Goal: Information Seeking & Learning: Understand process/instructions

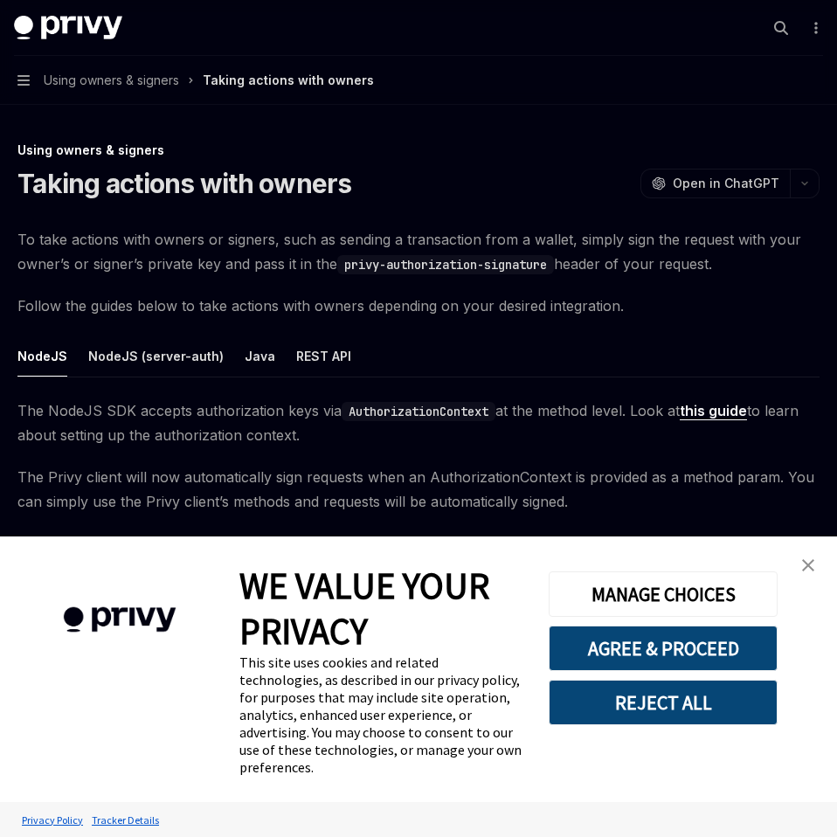
click at [817, 583] on link "close banner" at bounding box center [808, 565] width 35 height 35
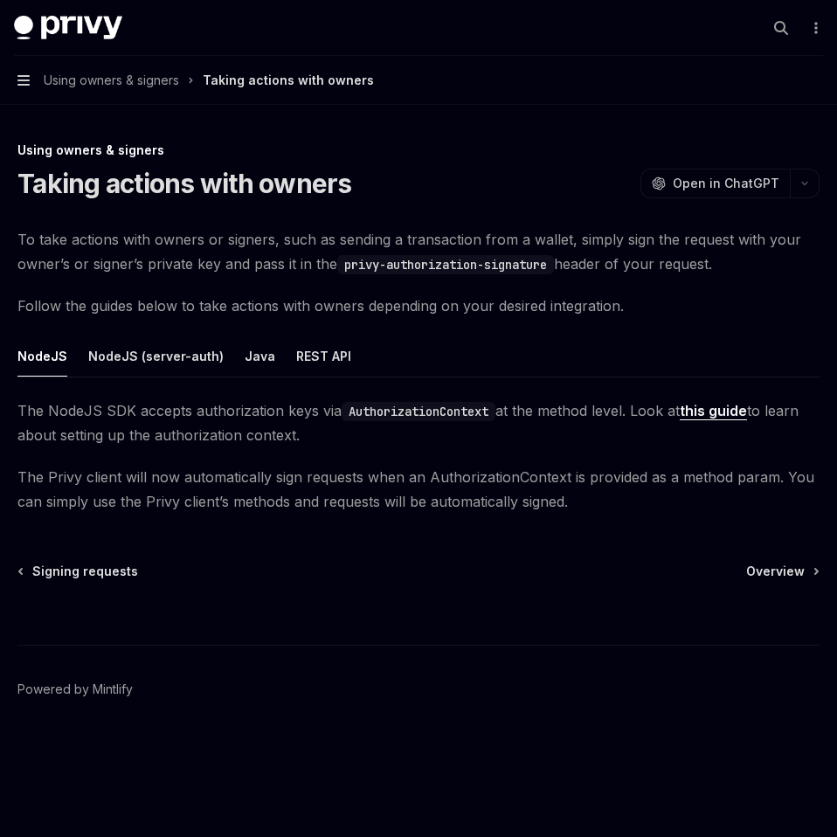
click at [25, 80] on icon "button" at bounding box center [23, 80] width 12 height 10
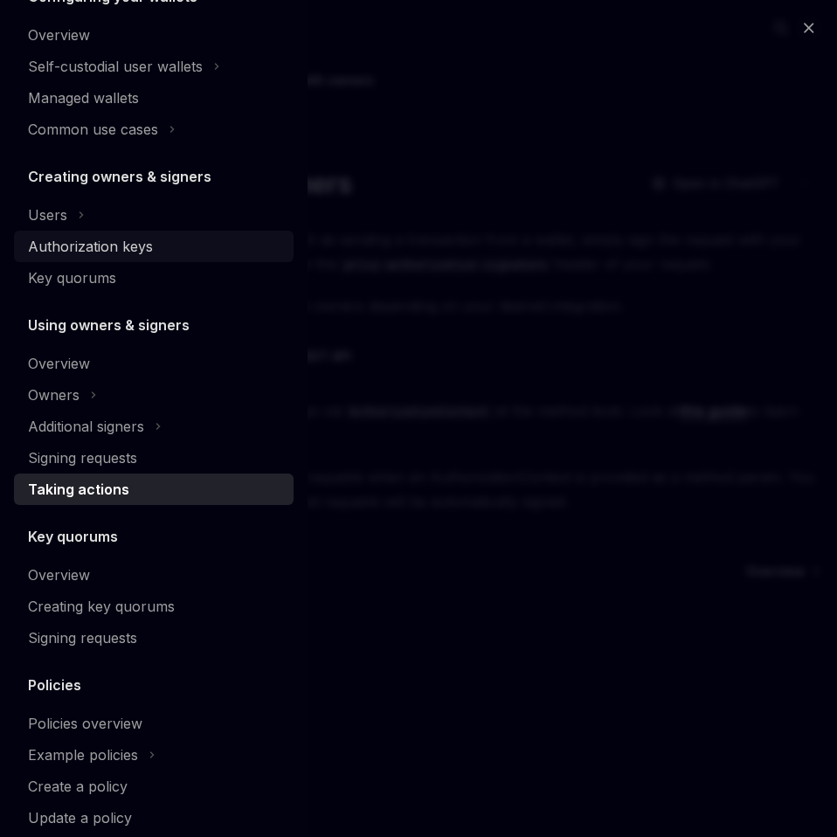
scroll to position [323, 0]
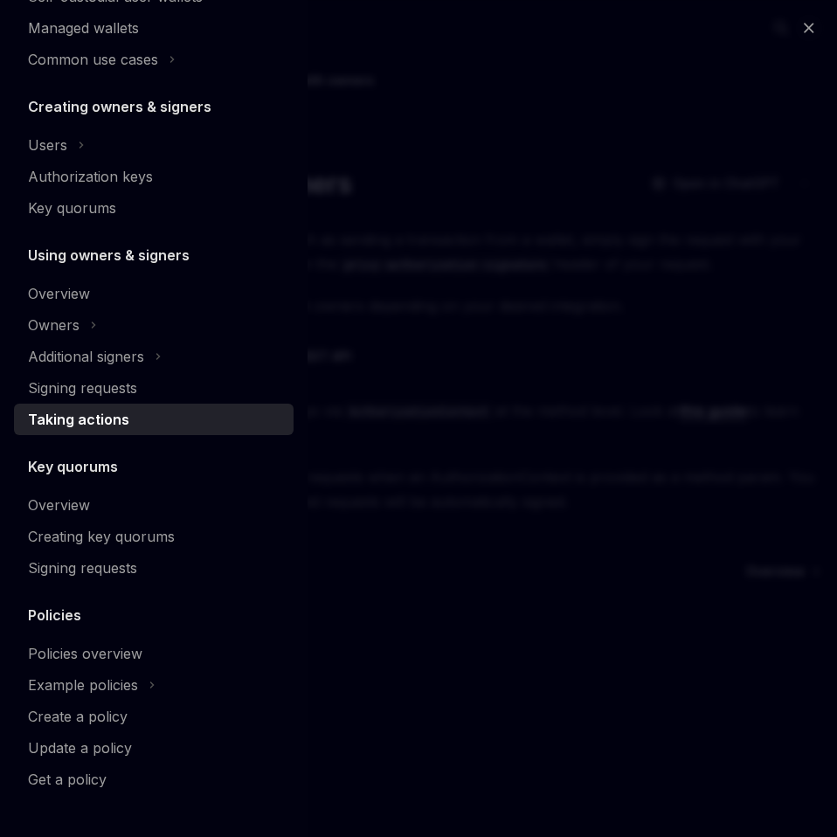
click at [434, 591] on div "Close navigation Policies & controls Overview Owners & signers Controls overvie…" at bounding box center [418, 418] width 837 height 837
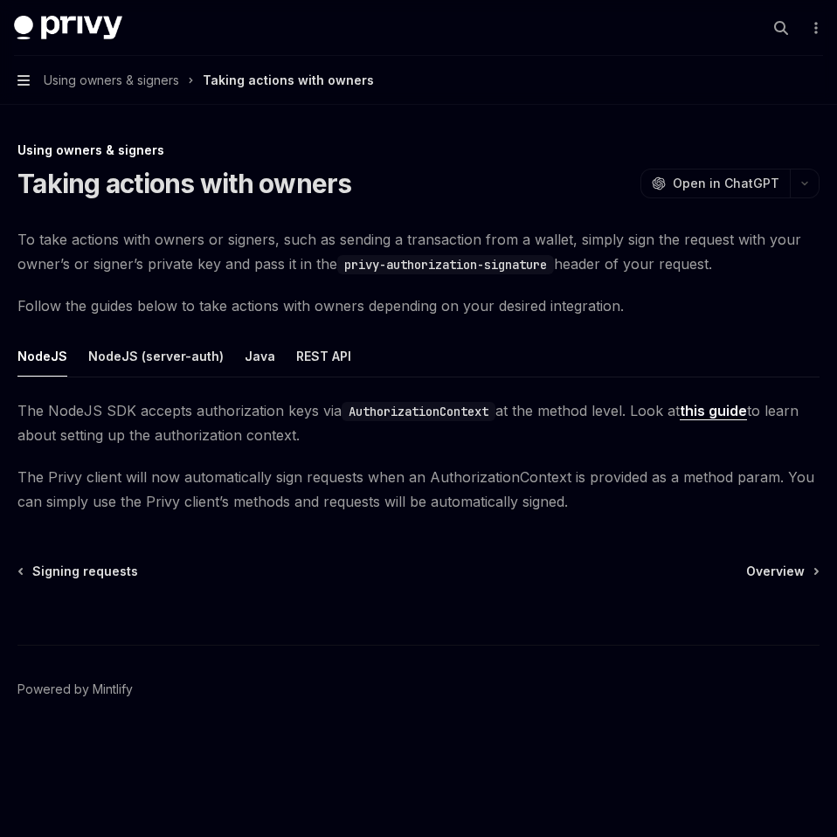
click at [27, 80] on icon "button" at bounding box center [23, 80] width 12 height 10
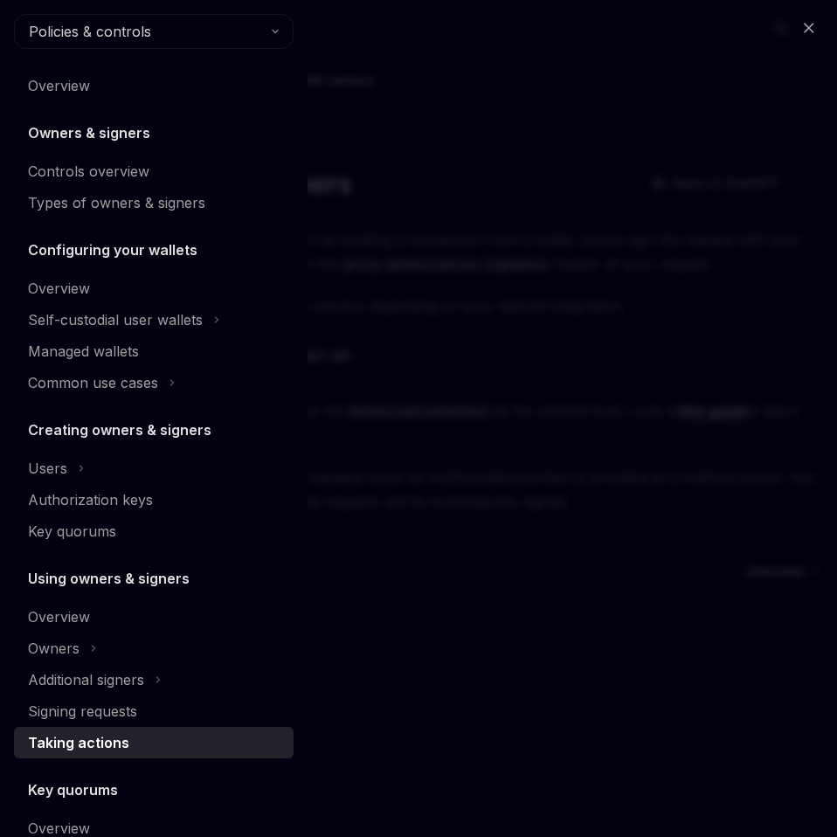
click at [427, 601] on div "Close navigation Policies & controls Overview Owners & signers Controls overvie…" at bounding box center [418, 418] width 837 height 837
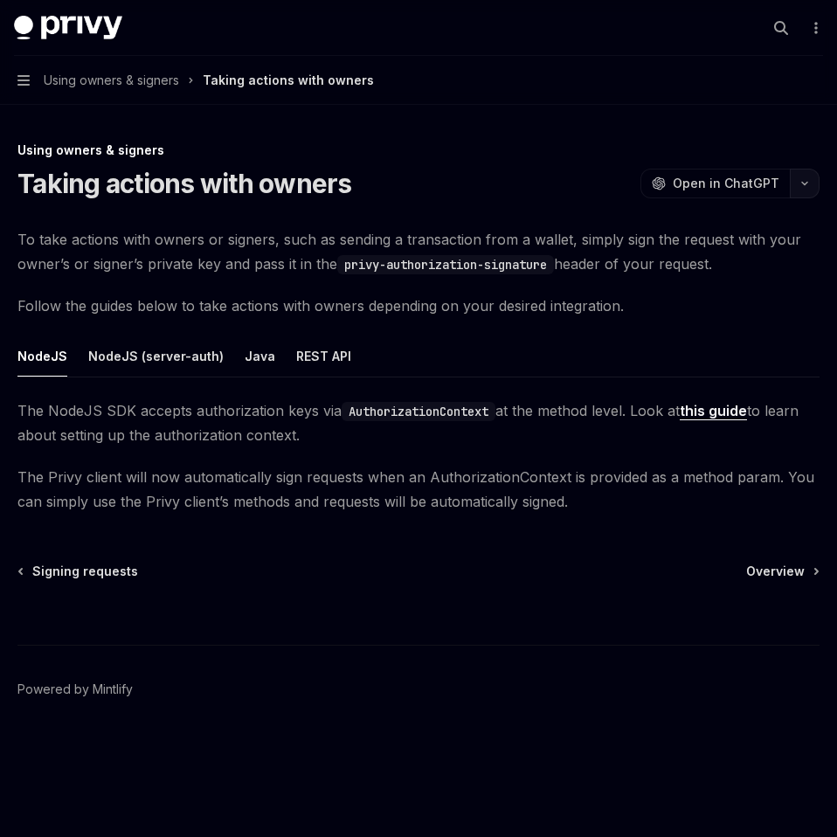
click at [806, 180] on icon "button" at bounding box center [805, 183] width 21 height 7
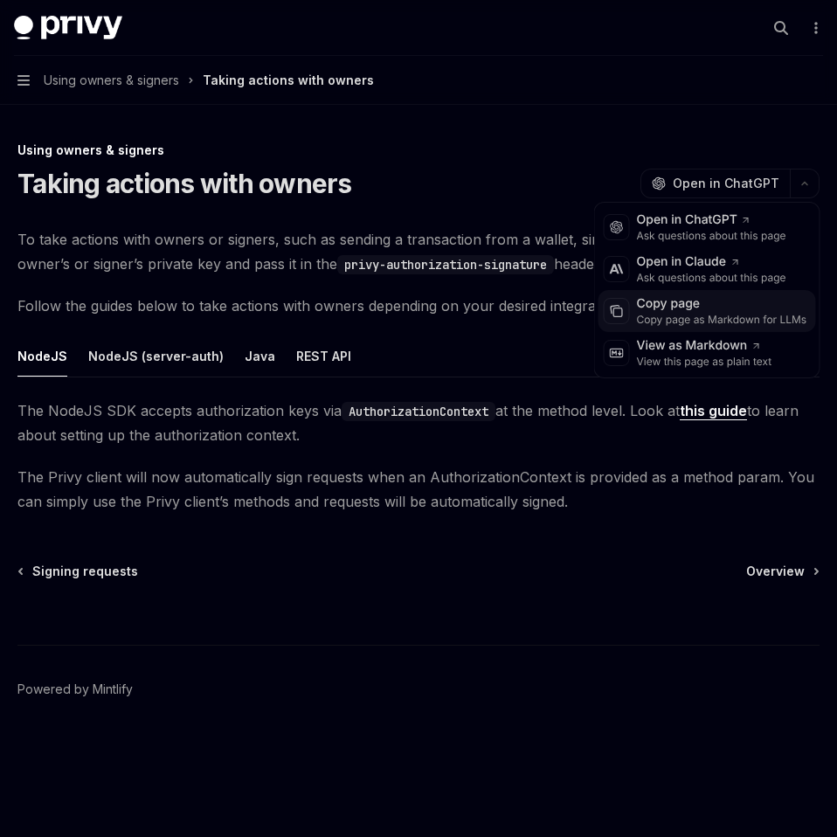
click at [708, 300] on div "Copy page" at bounding box center [722, 303] width 170 height 17
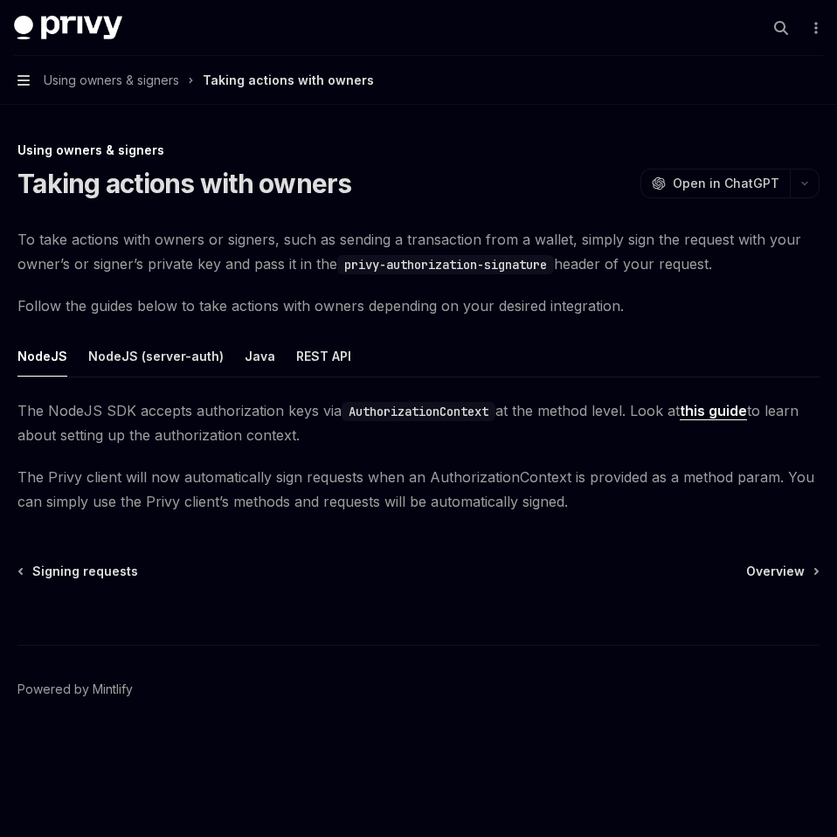
click at [21, 84] on icon "button" at bounding box center [23, 80] width 12 height 10
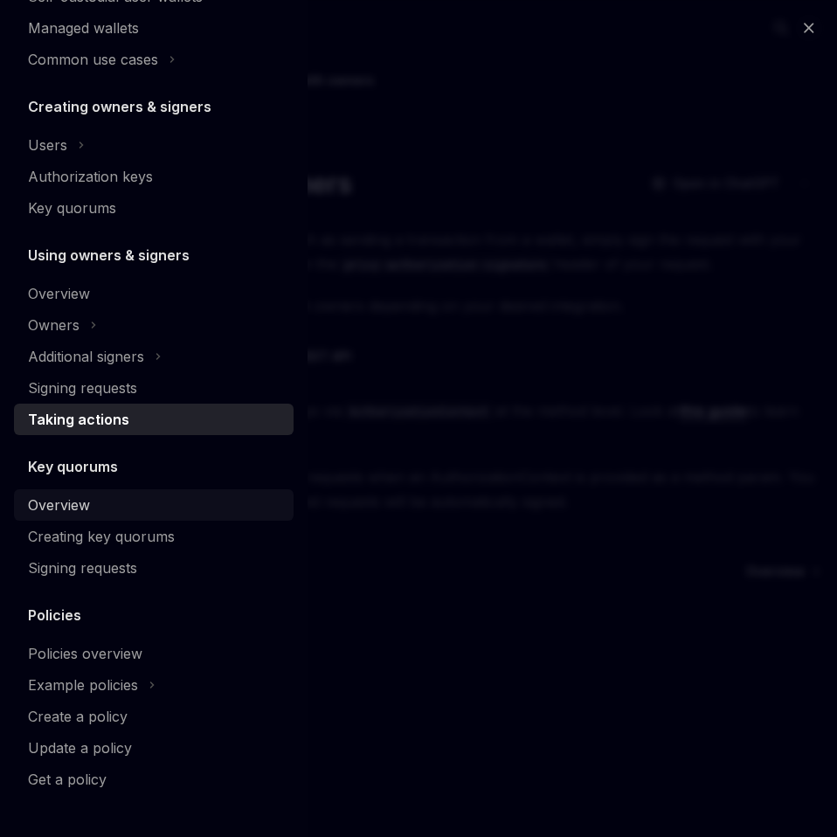
click at [70, 509] on div "Overview" at bounding box center [59, 505] width 62 height 21
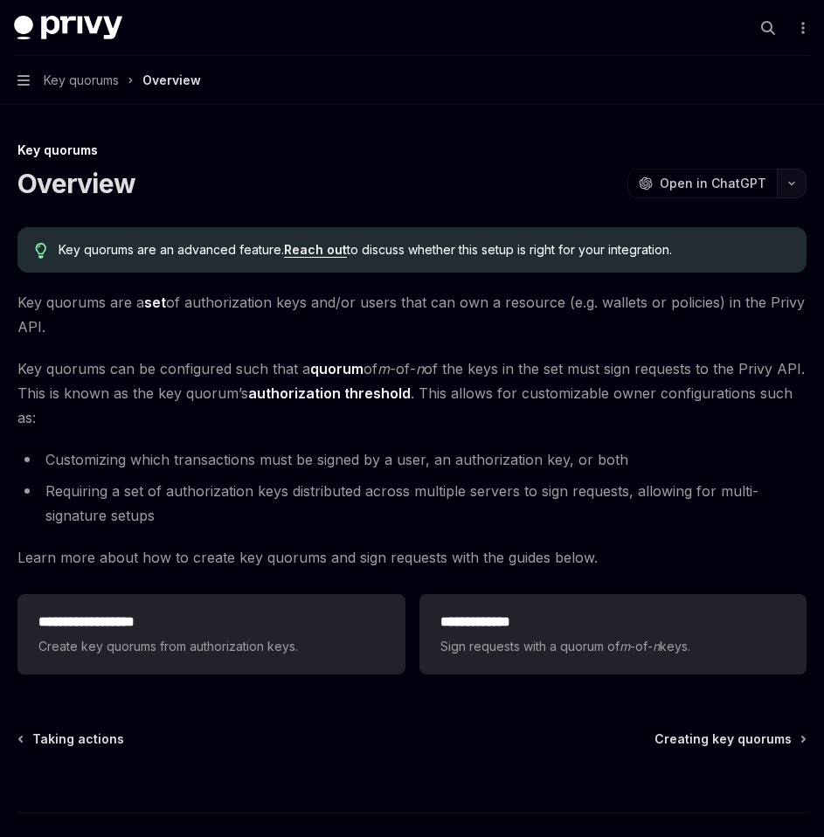
click at [791, 181] on icon "button" at bounding box center [791, 183] width 21 height 7
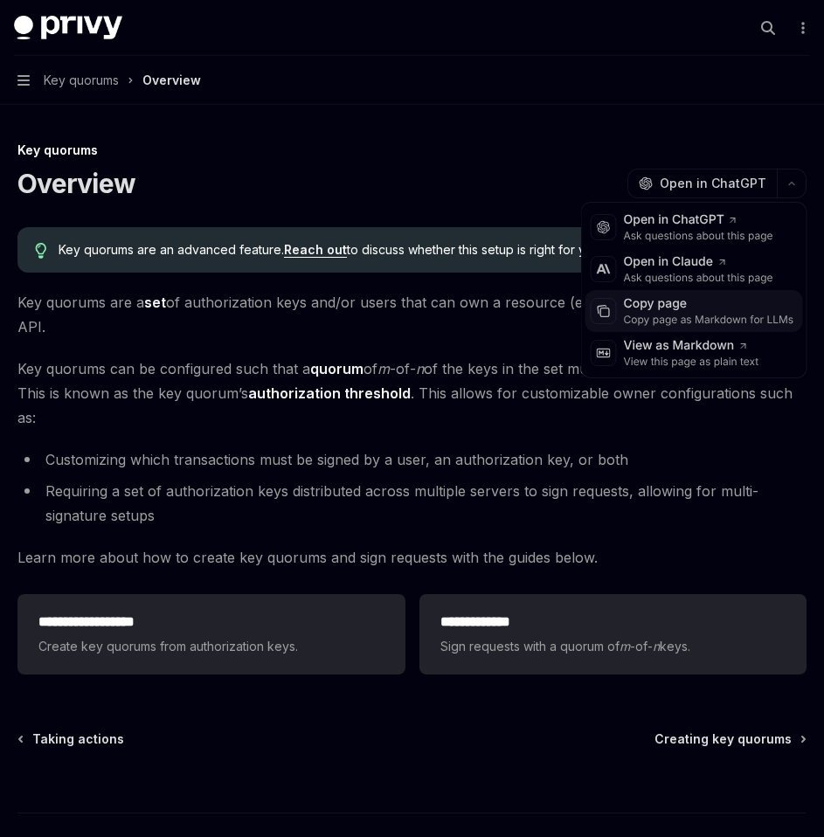
click at [677, 314] on div "Copy page as Markdown for LLMs" at bounding box center [709, 320] width 170 height 14
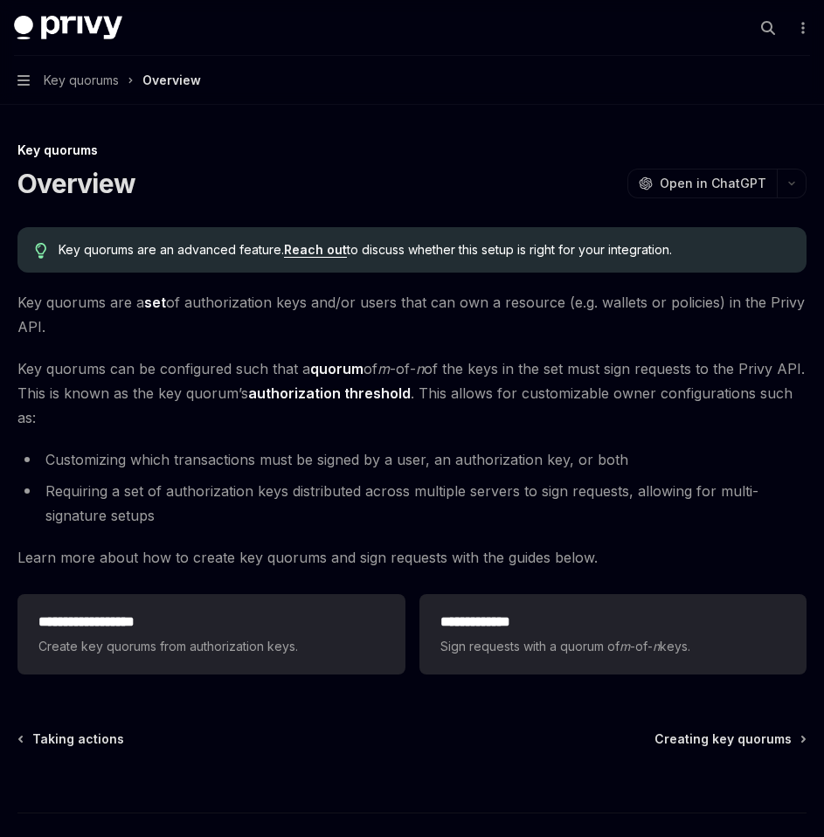
click at [31, 84] on button "Navigation Key quorums Overview" at bounding box center [412, 80] width 824 height 49
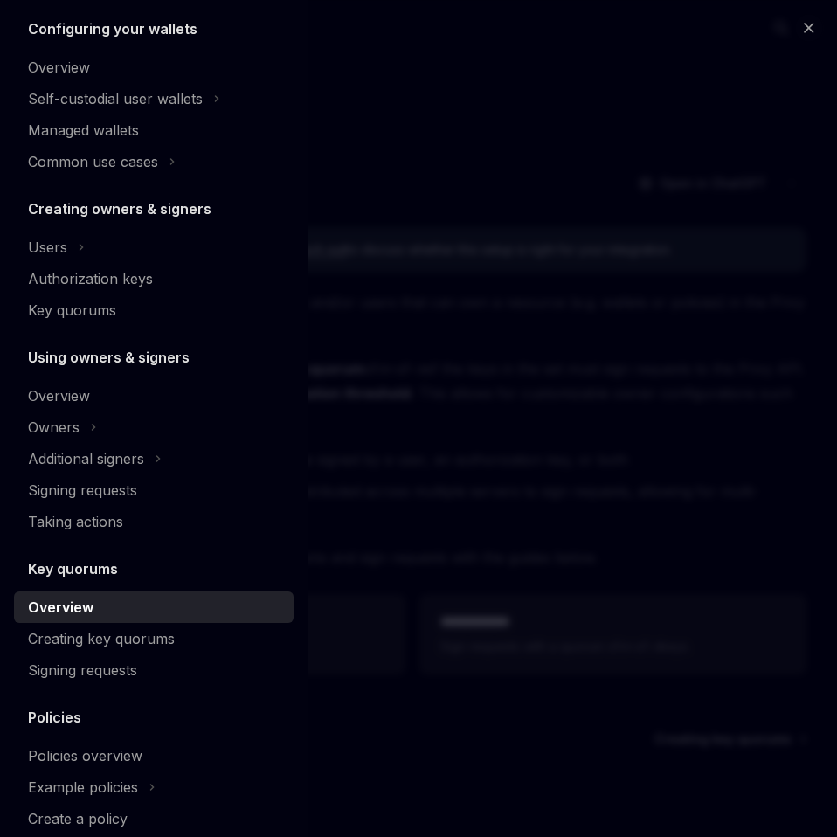
scroll to position [323, 0]
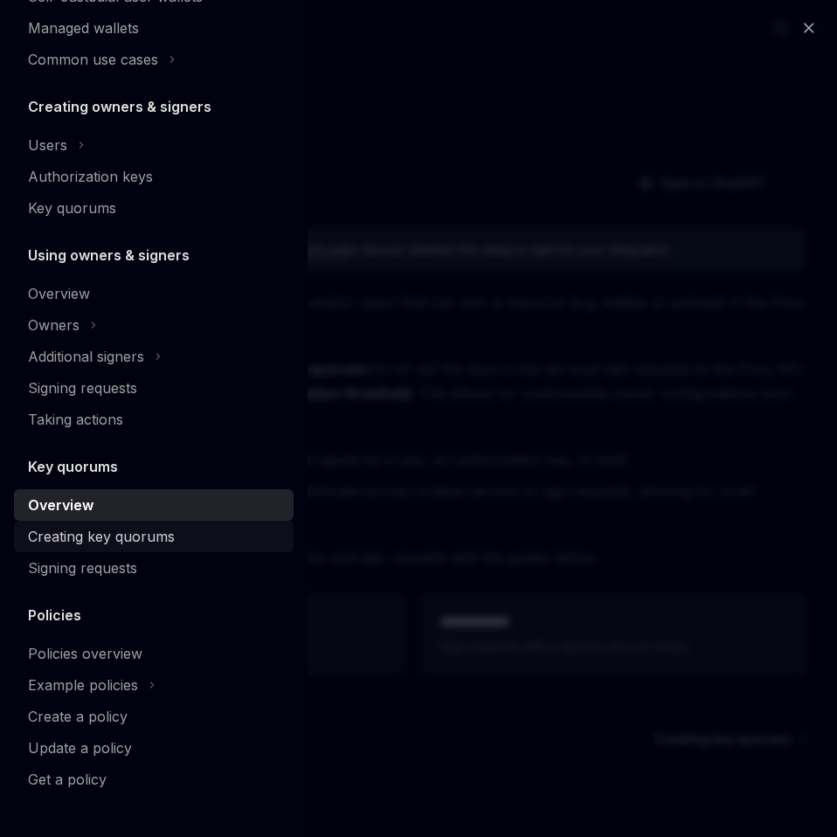
click at [101, 534] on div "Creating key quorums" at bounding box center [101, 536] width 147 height 21
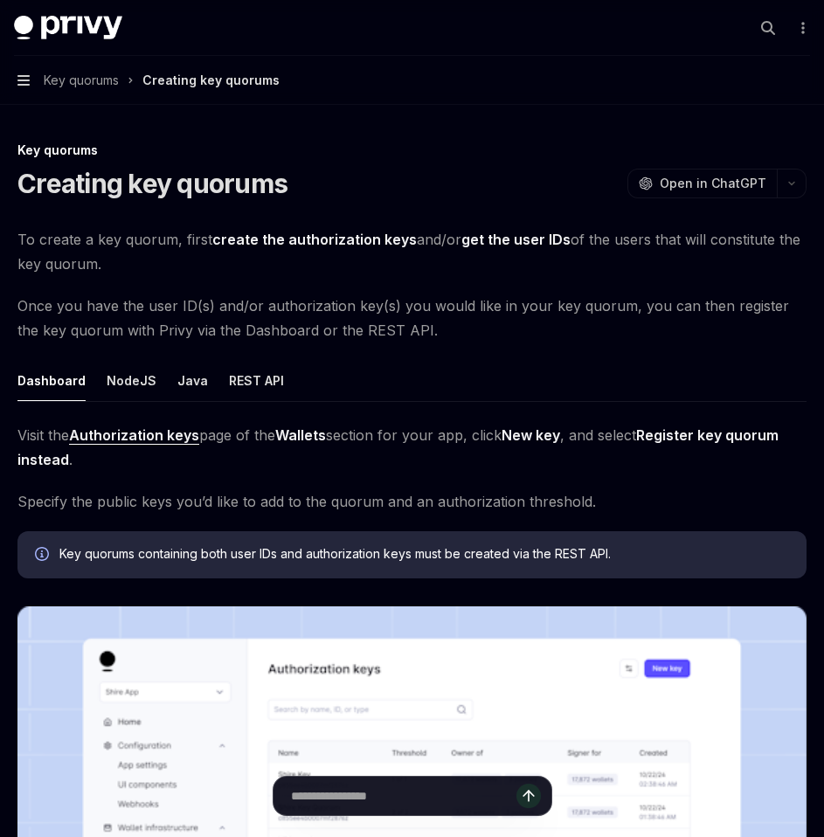
click at [24, 75] on icon "button" at bounding box center [23, 80] width 12 height 10
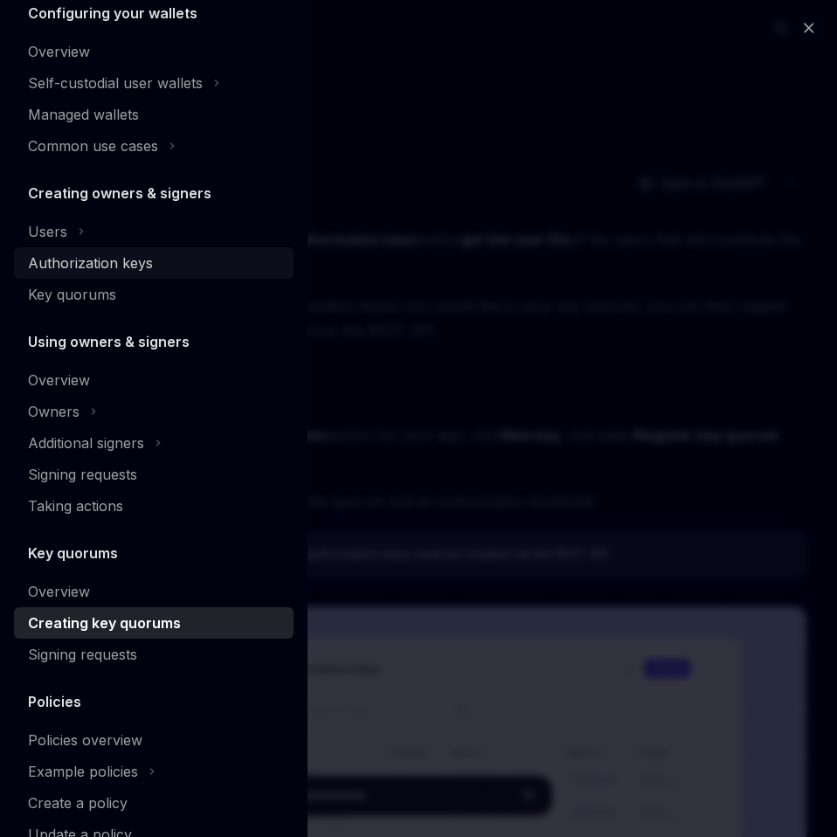
scroll to position [323, 0]
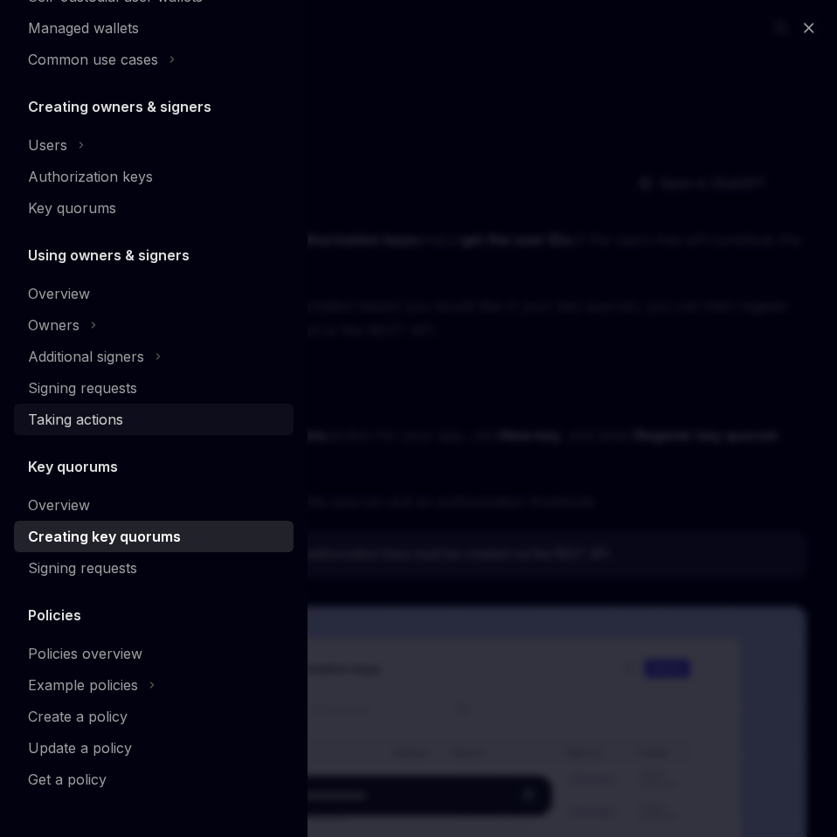
click at [107, 419] on div "Taking actions" at bounding box center [75, 419] width 95 height 21
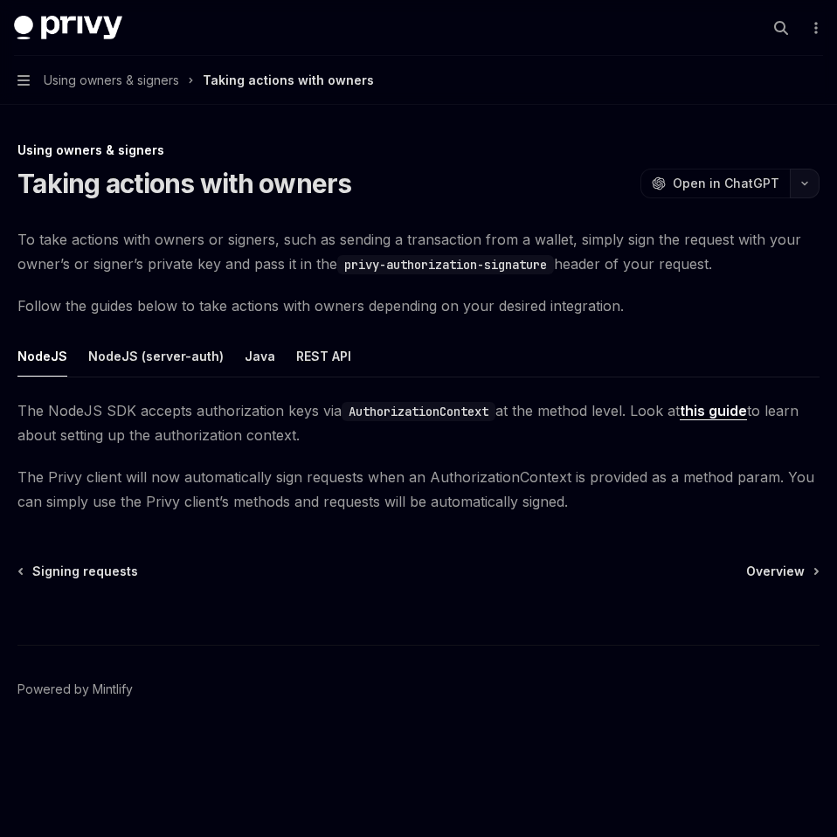
click at [800, 186] on icon "button" at bounding box center [805, 183] width 21 height 7
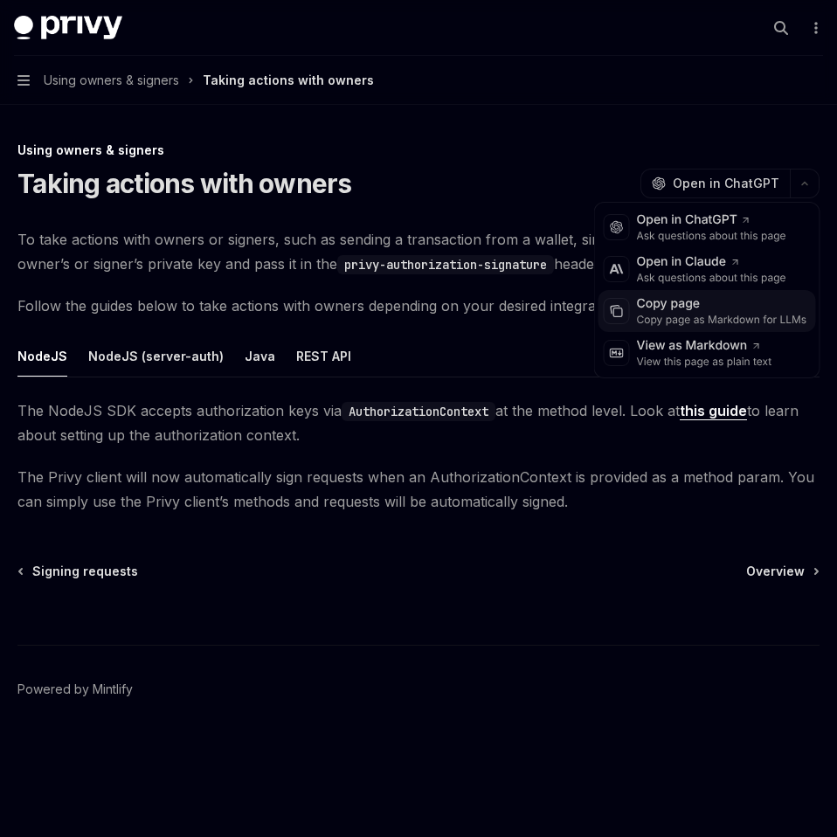
click at [698, 315] on div "Copy page as Markdown for LLMs" at bounding box center [722, 320] width 170 height 14
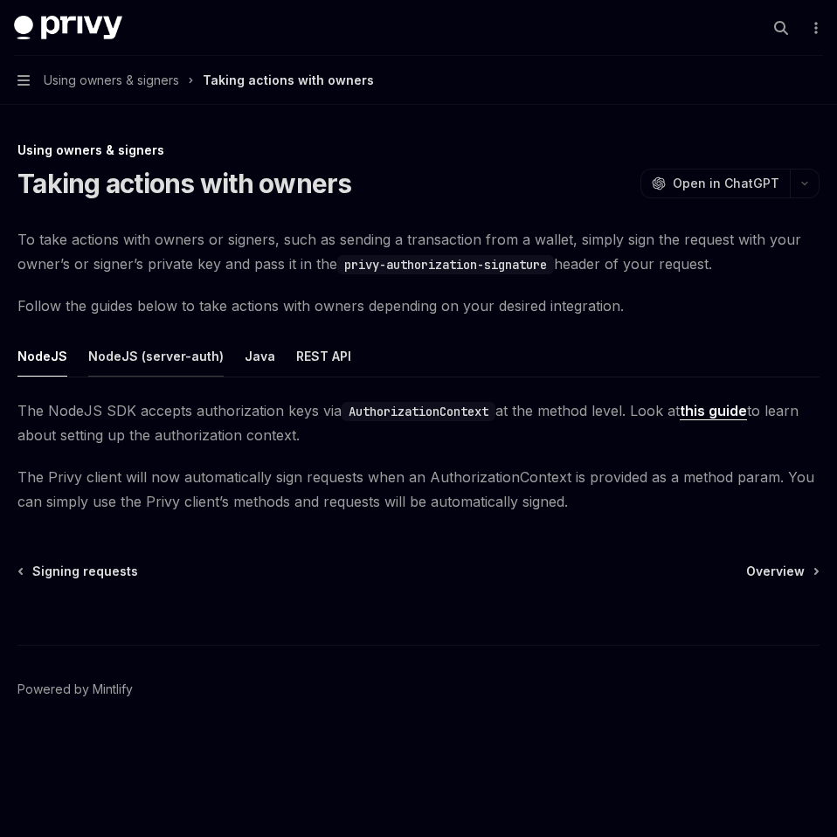
click at [163, 357] on button "NodeJS (server-auth)" at bounding box center [155, 356] width 135 height 41
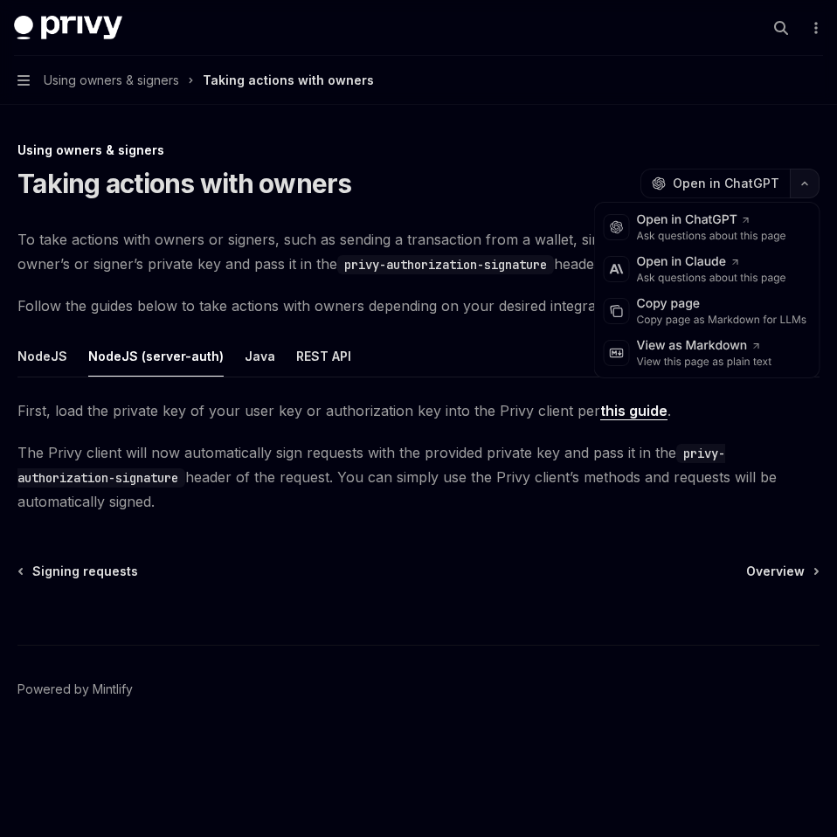
click at [806, 187] on button "button" at bounding box center [805, 184] width 30 height 30
click at [704, 313] on div "Copy page as Markdown for LLMs" at bounding box center [722, 320] width 170 height 14
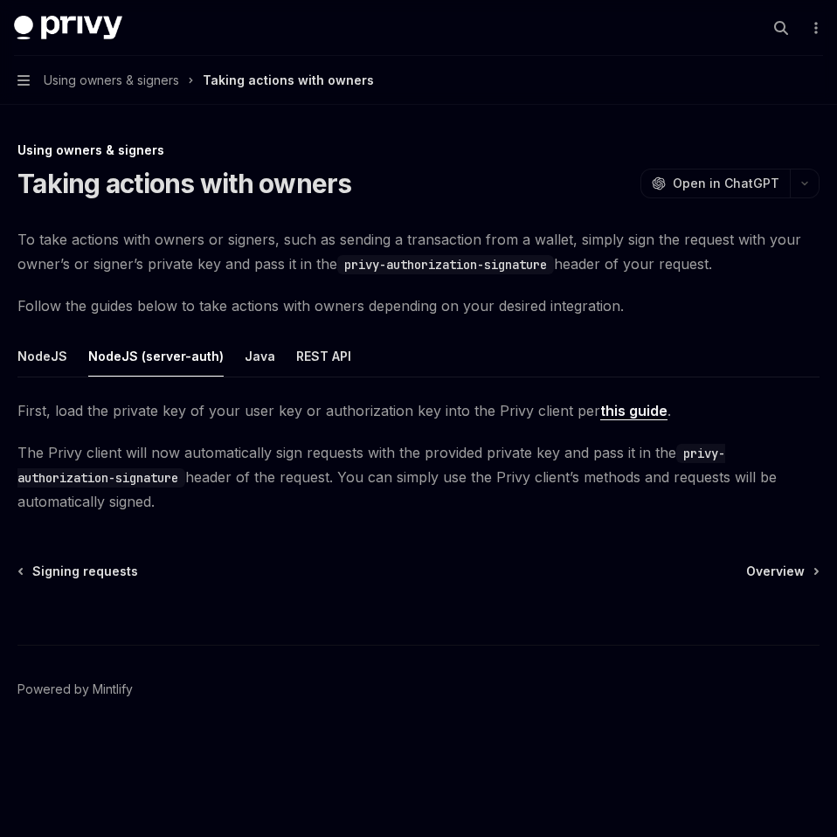
click at [265, 352] on ul "NodeJS NodeJS (server-auth) Java REST API" at bounding box center [418, 357] width 802 height 42
click at [259, 355] on button "Java" at bounding box center [260, 356] width 31 height 41
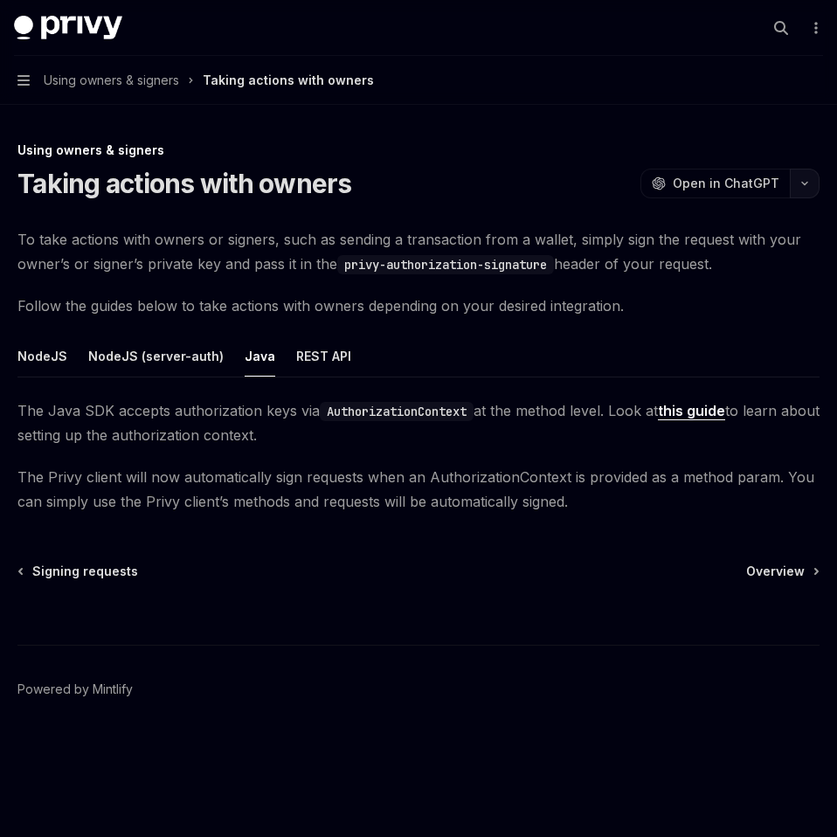
click at [791, 182] on button "button" at bounding box center [805, 184] width 30 height 30
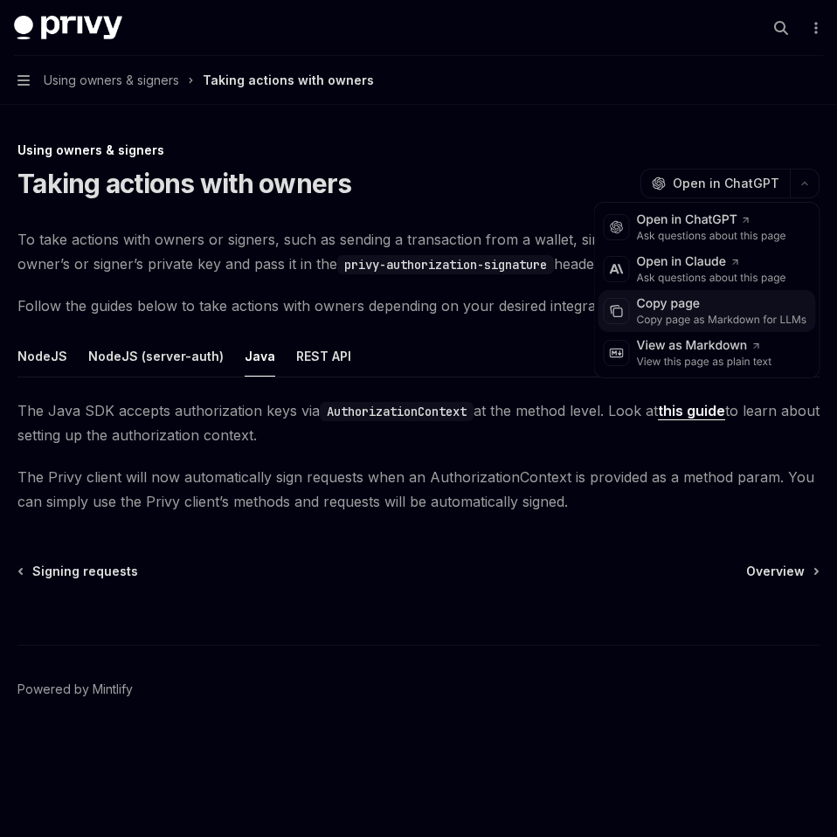
click at [663, 316] on div "Copy page as Markdown for LLMs" at bounding box center [722, 320] width 170 height 14
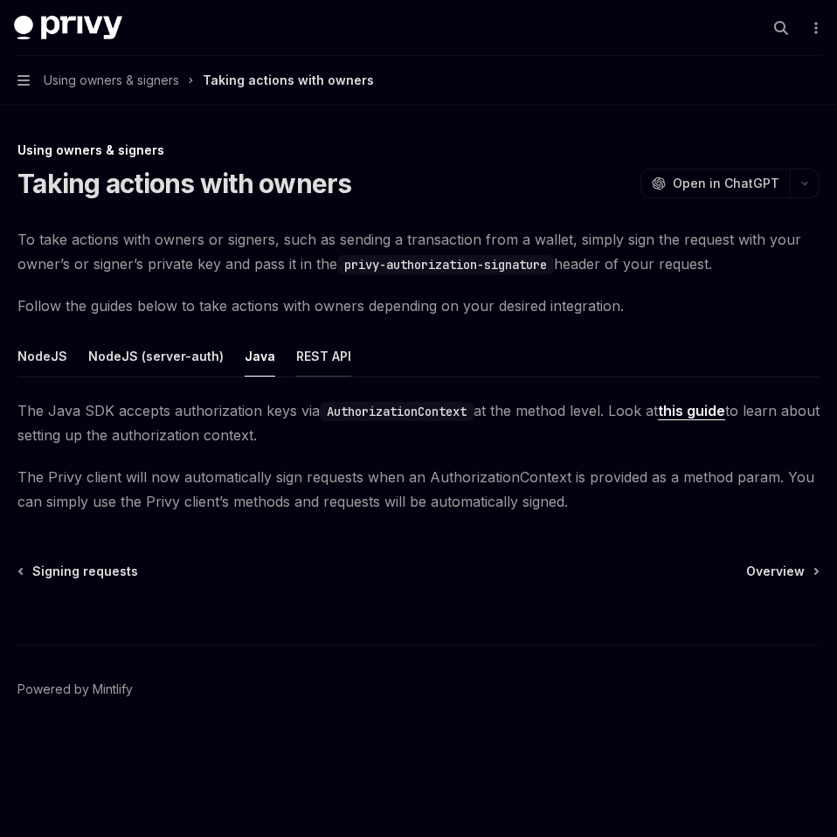
click at [333, 346] on button "REST API" at bounding box center [323, 356] width 55 height 41
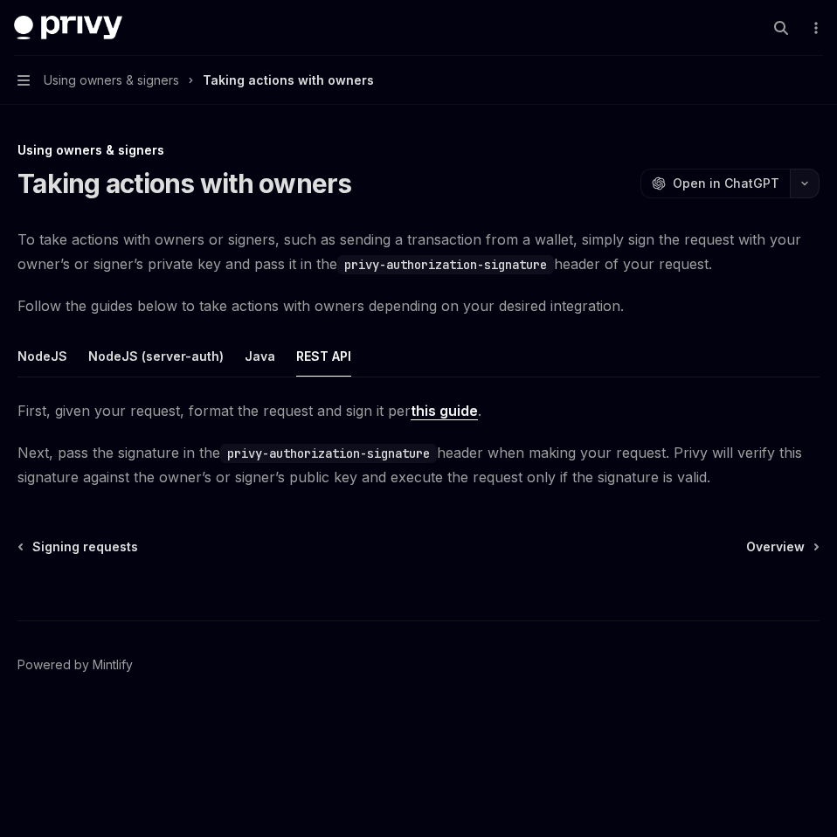
click at [795, 187] on button "button" at bounding box center [805, 184] width 30 height 30
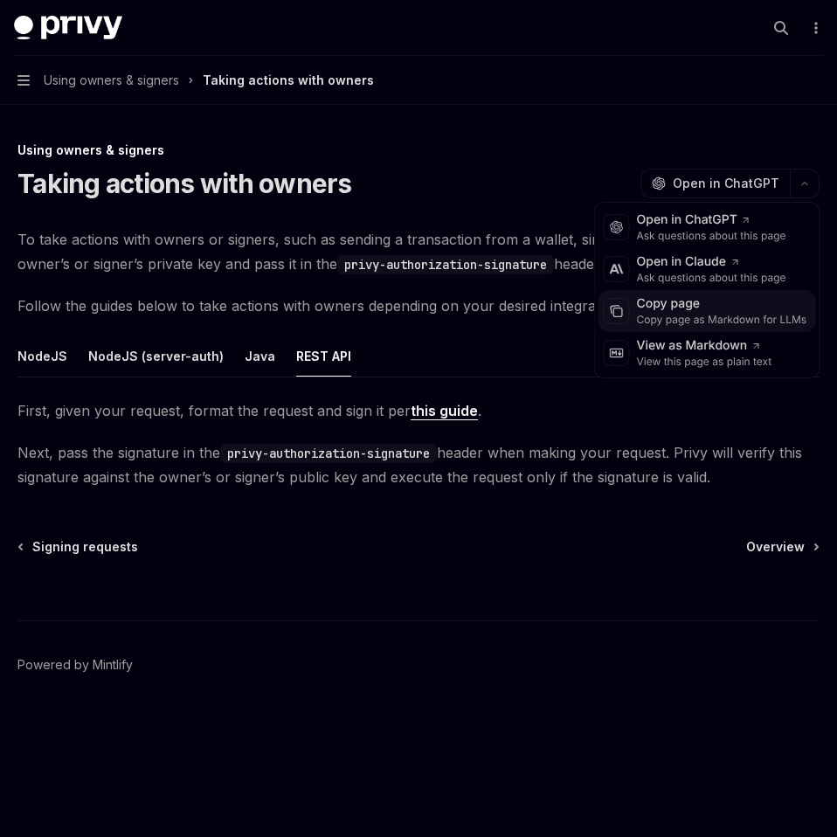
click at [667, 309] on div "Copy page" at bounding box center [722, 303] width 170 height 17
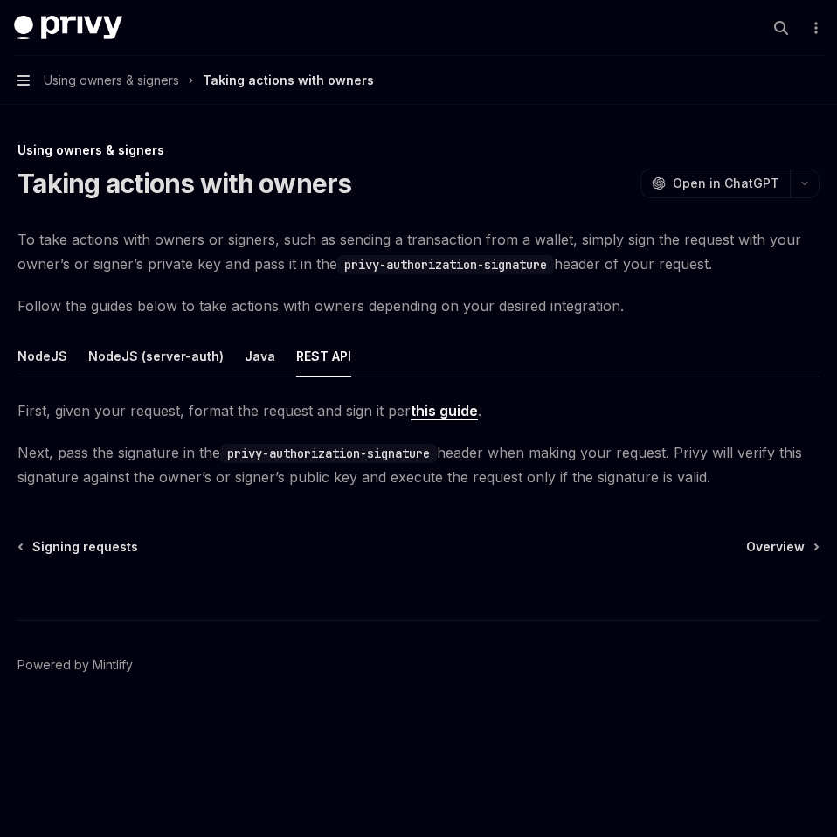
click at [25, 73] on icon "button" at bounding box center [23, 80] width 12 height 14
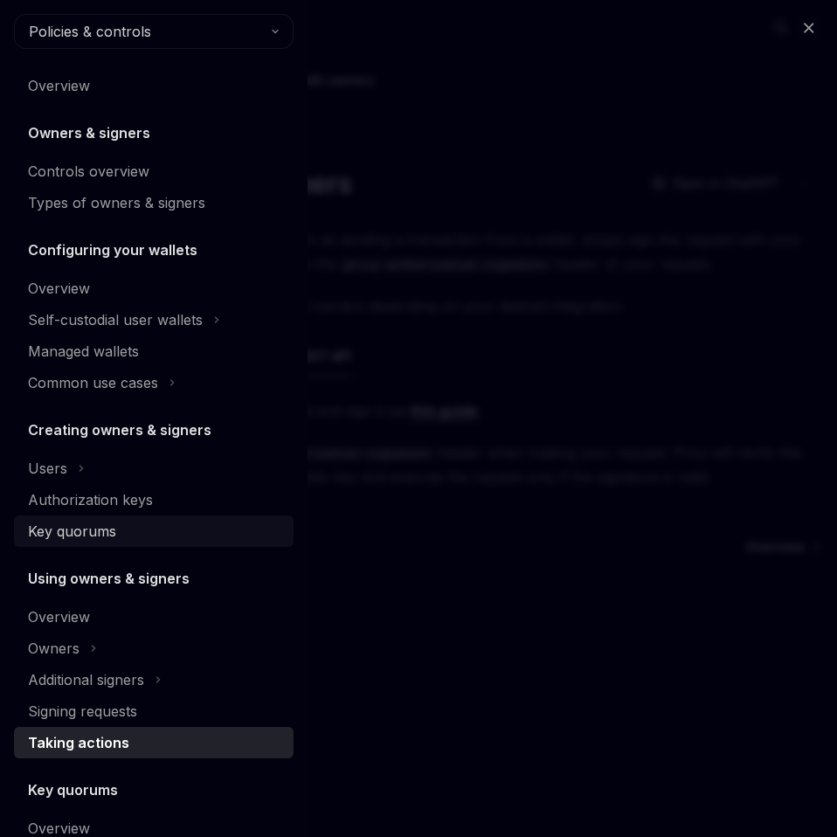
scroll to position [323, 0]
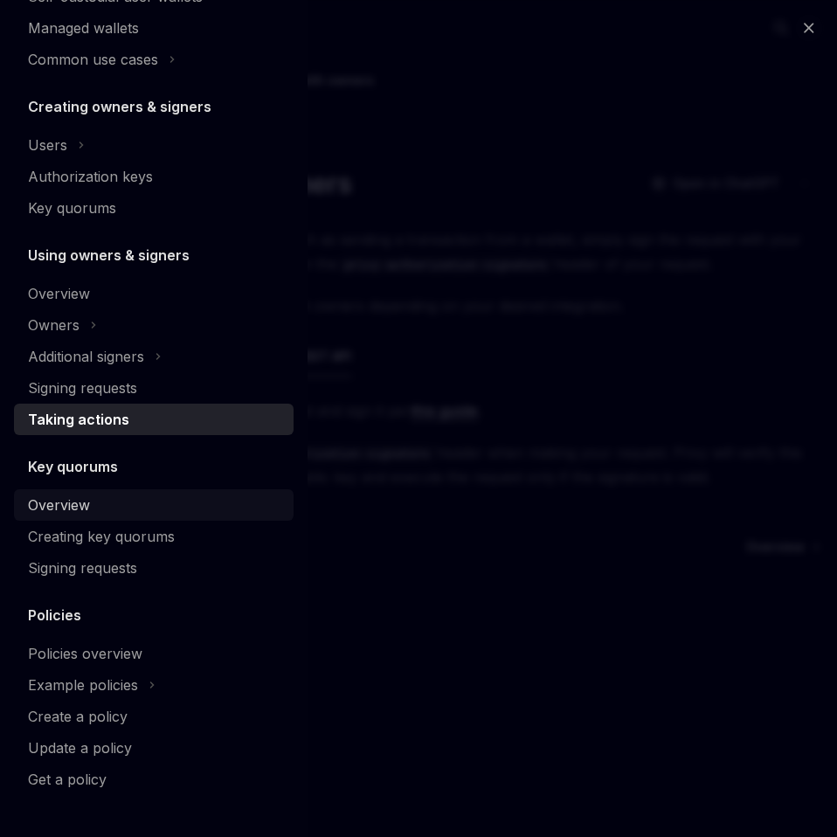
click at [75, 509] on div "Overview" at bounding box center [59, 505] width 62 height 21
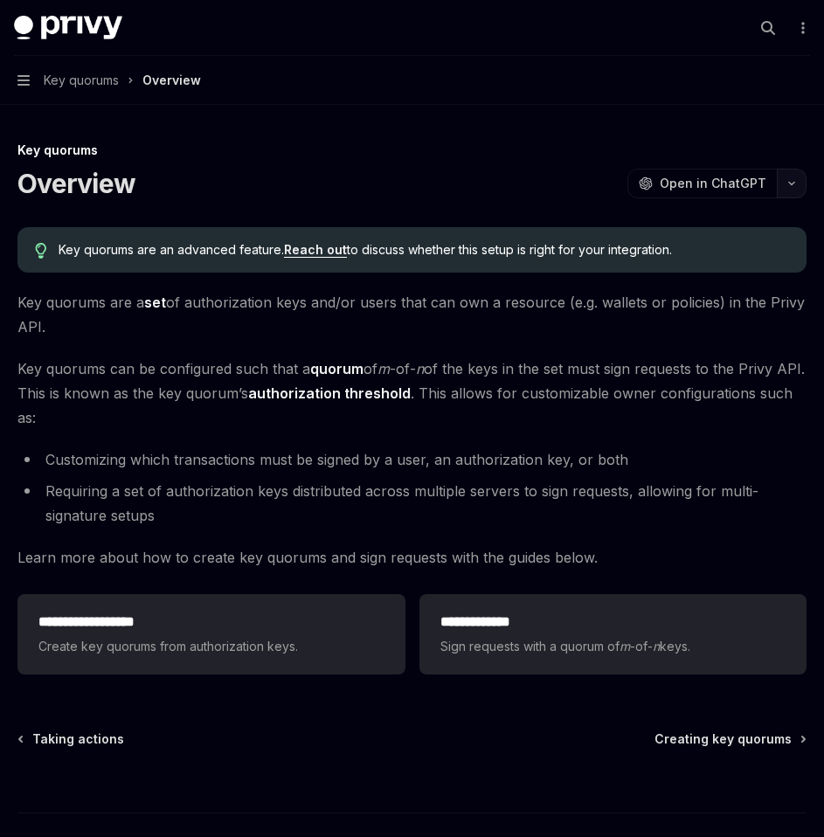
click at [791, 184] on icon "button" at bounding box center [791, 184] width 5 height 3
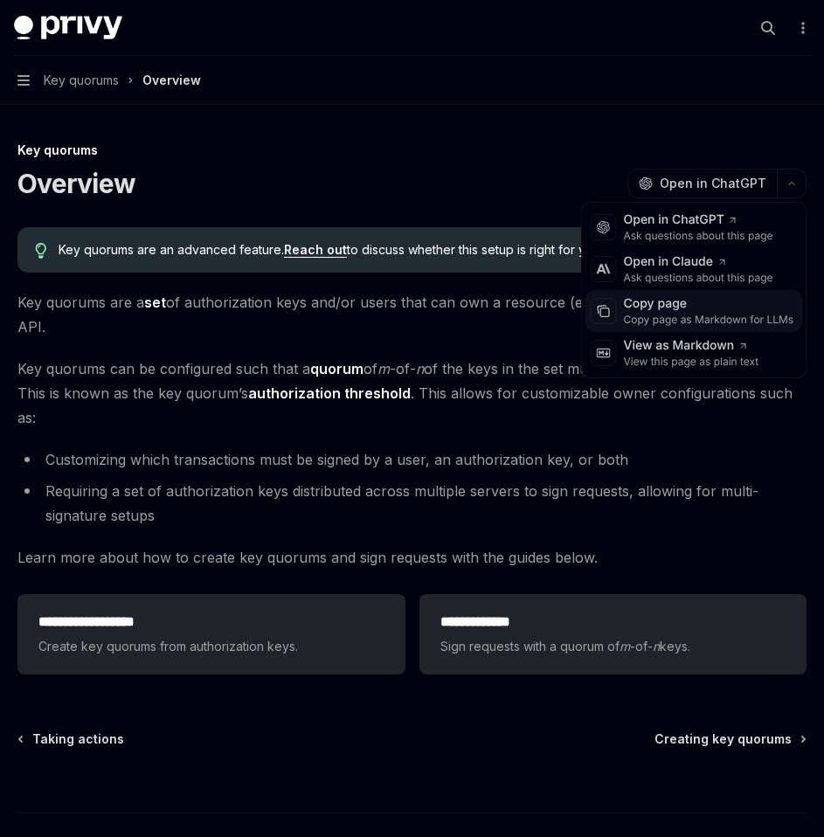
click at [648, 308] on div "Copy page" at bounding box center [709, 303] width 170 height 17
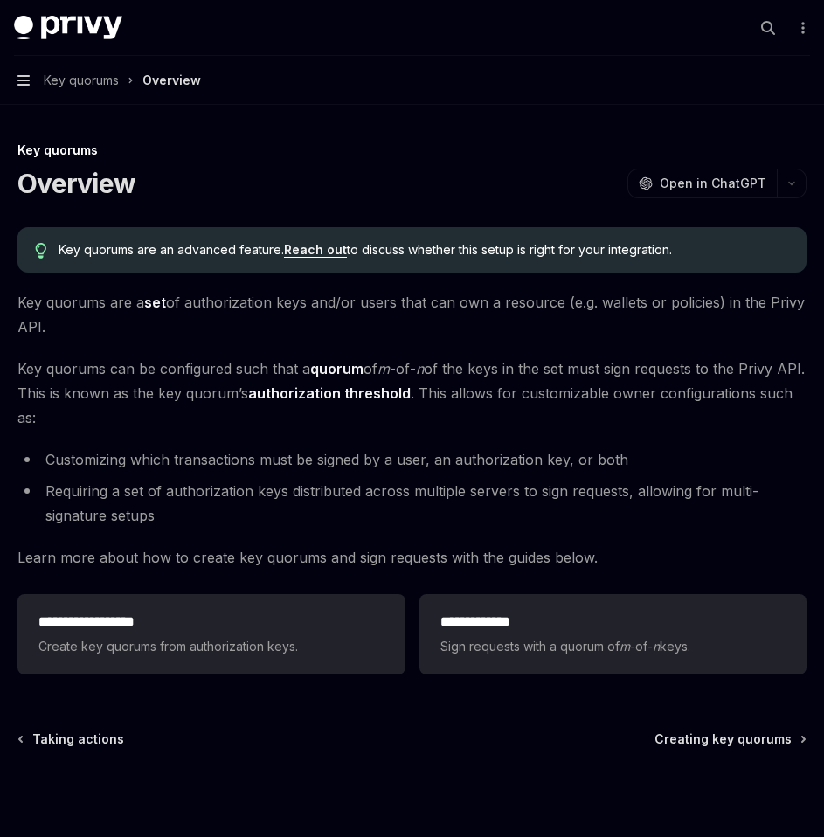
click at [26, 85] on icon "button" at bounding box center [23, 80] width 12 height 10
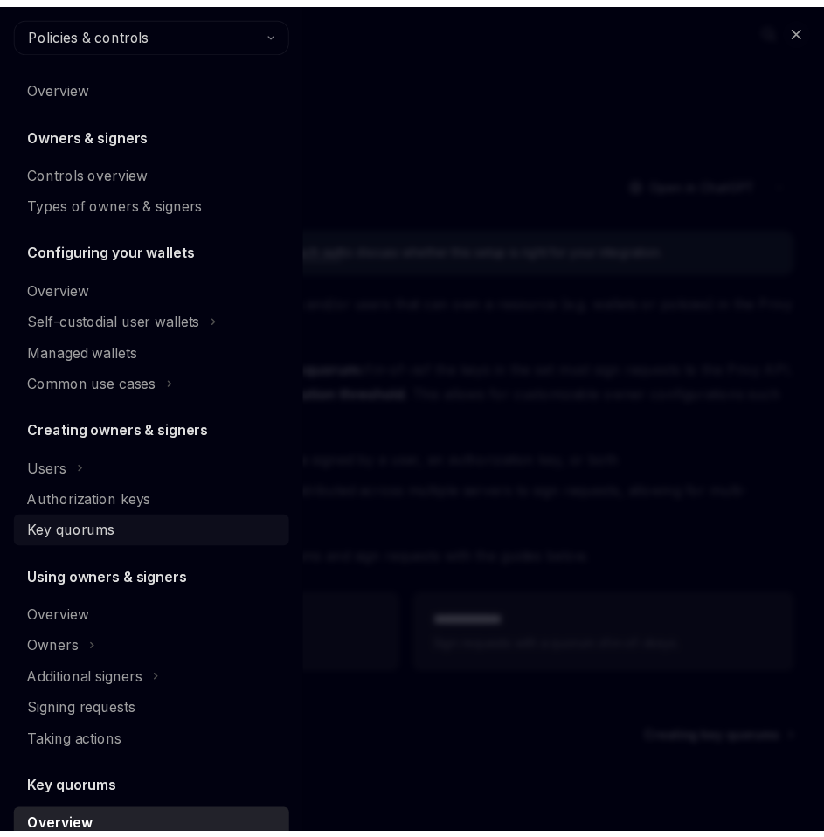
scroll to position [323, 0]
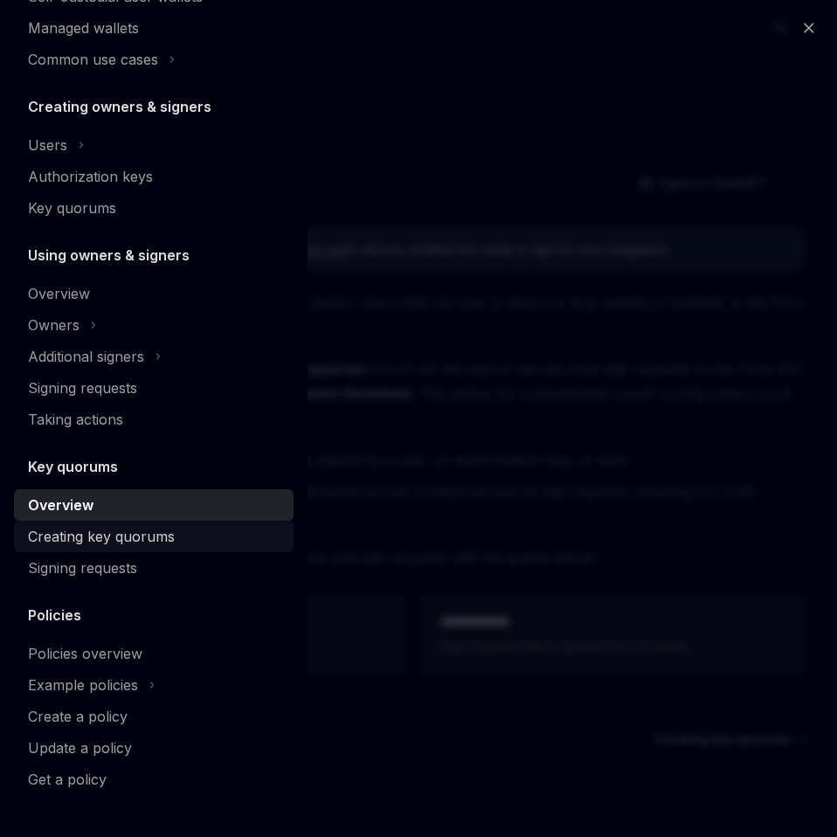
click at [147, 536] on div "Creating key quorums" at bounding box center [101, 536] width 147 height 21
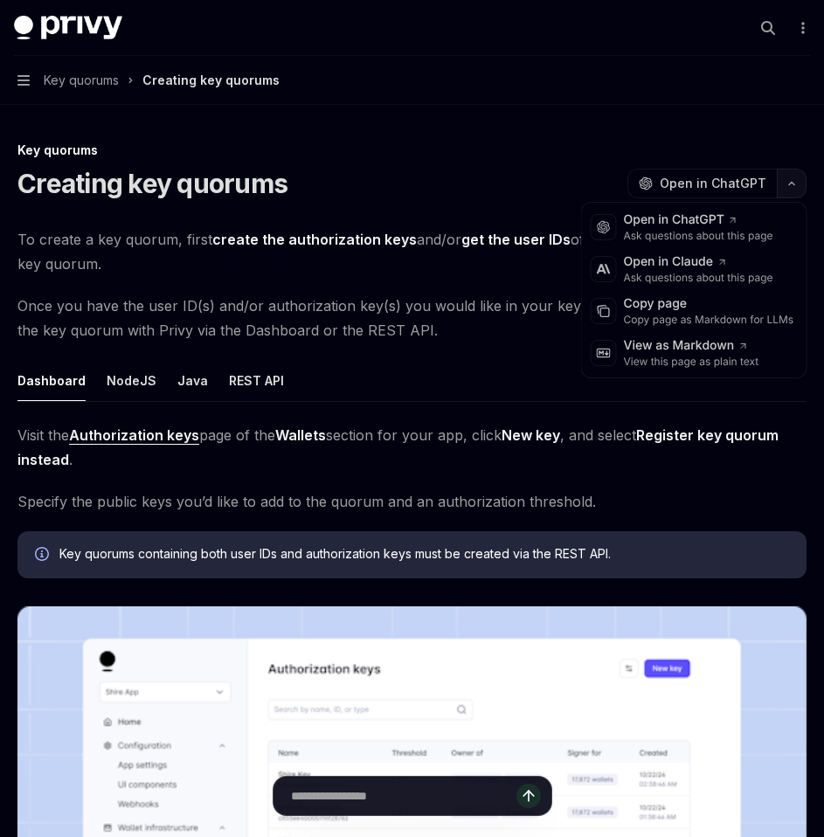
click at [792, 179] on button "button" at bounding box center [792, 184] width 30 height 30
click at [669, 305] on div "Copy page" at bounding box center [709, 303] width 170 height 17
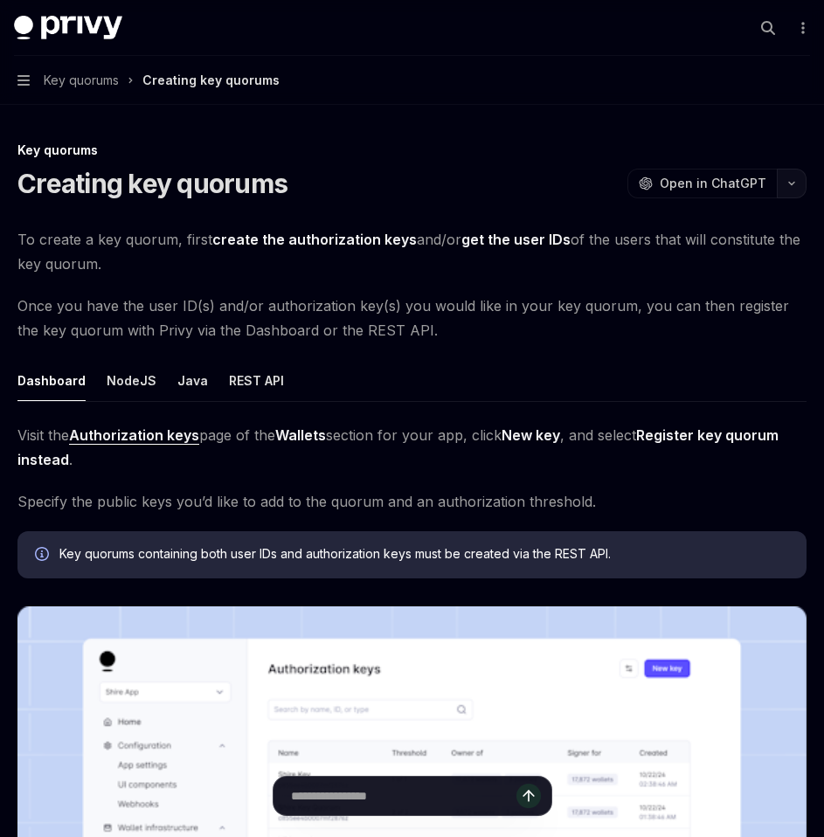
click at [785, 191] on button "button" at bounding box center [792, 184] width 30 height 30
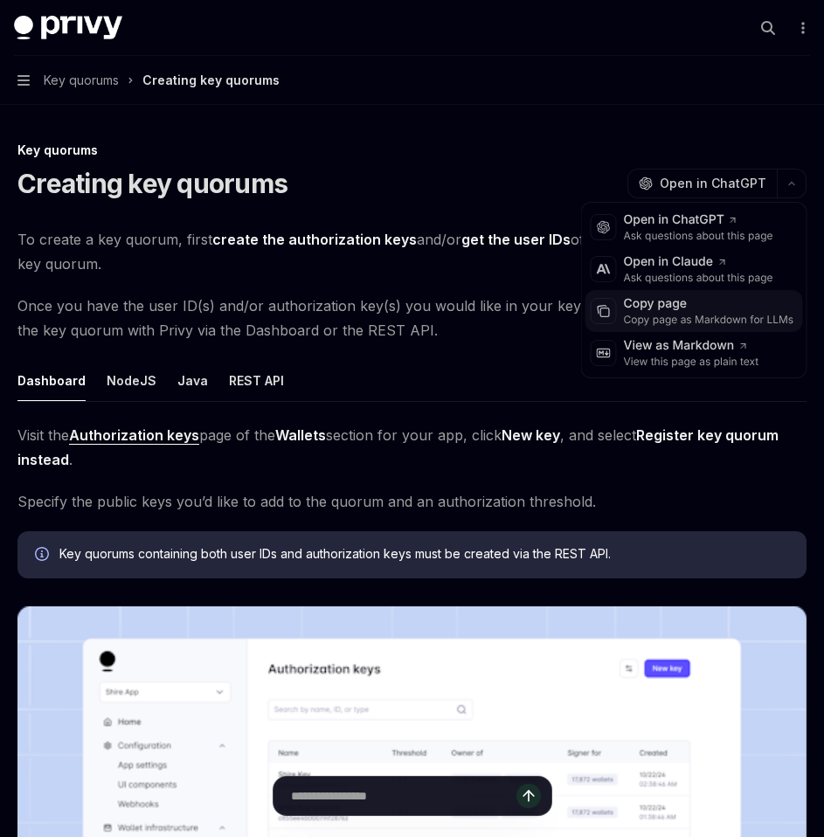
click at [685, 312] on div "Copy page" at bounding box center [709, 303] width 170 height 17
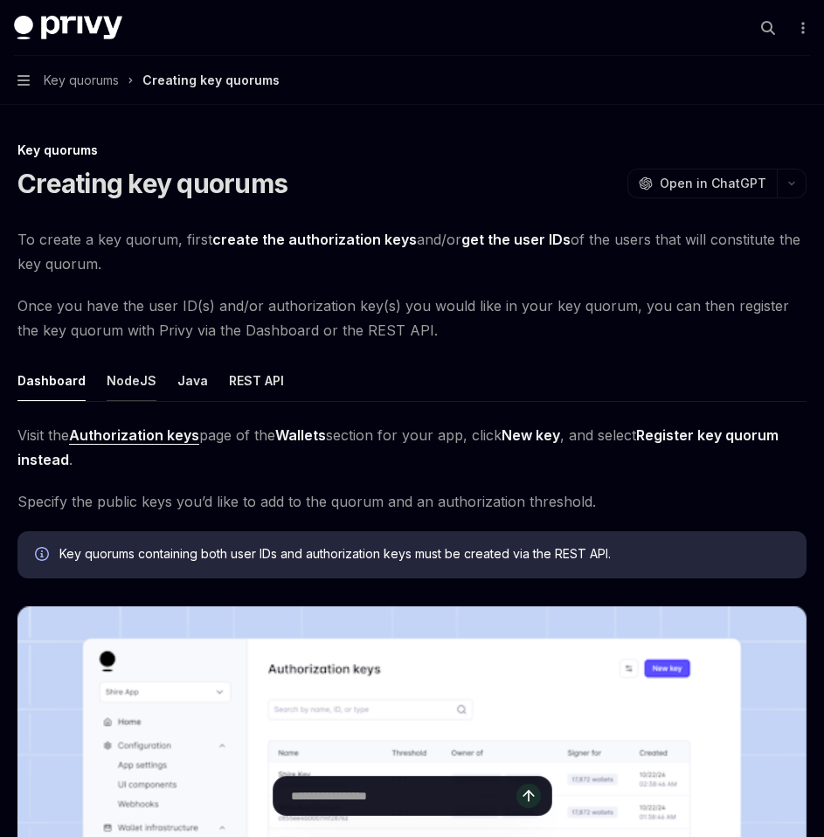
click at [125, 375] on button "NodeJS" at bounding box center [132, 380] width 50 height 41
type textarea "*"
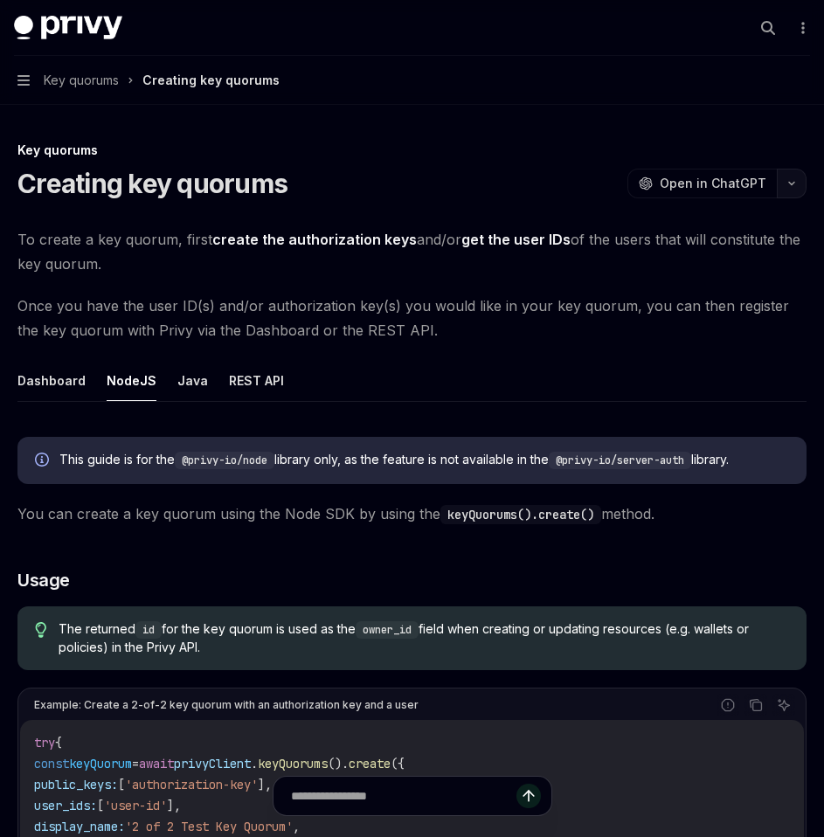
click at [788, 191] on button "button" at bounding box center [792, 184] width 30 height 30
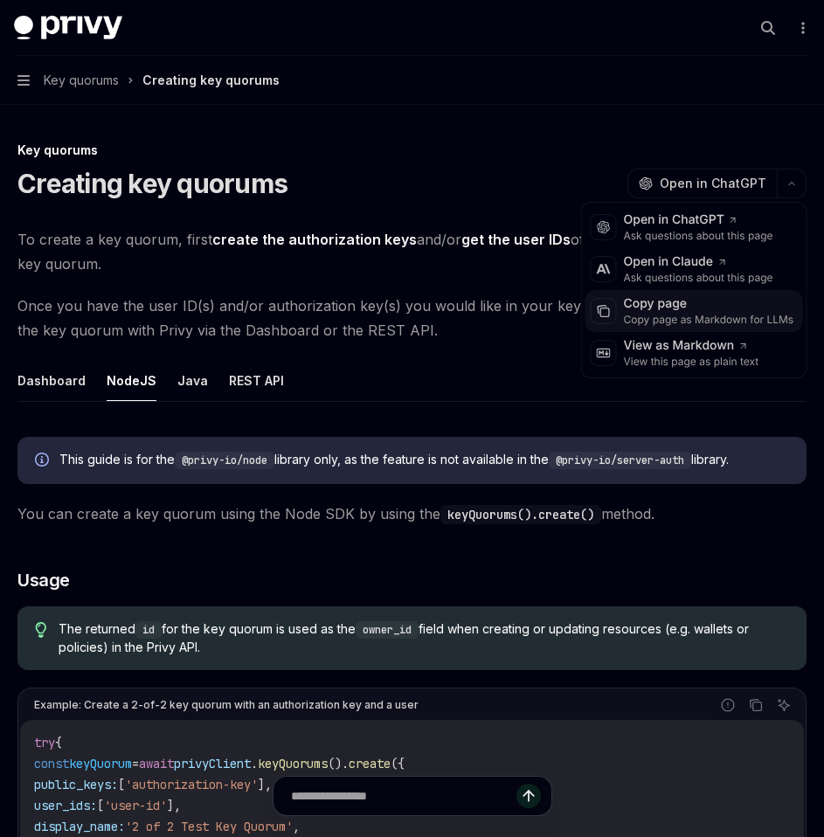
click at [684, 313] on div "Copy page as Markdown for LLMs" at bounding box center [709, 320] width 170 height 14
